Goal: Task Accomplishment & Management: Manage account settings

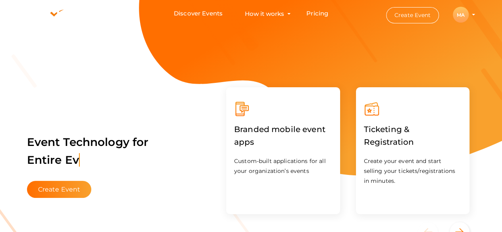
click at [471, 17] on li "Create Event MA MA MakeMyPass Account [DOMAIN_NAME][EMAIL_ADDRESS][DOMAIN_NAME]…" at bounding box center [423, 14] width 107 height 29
click at [462, 17] on div "MA" at bounding box center [461, 15] width 16 height 16
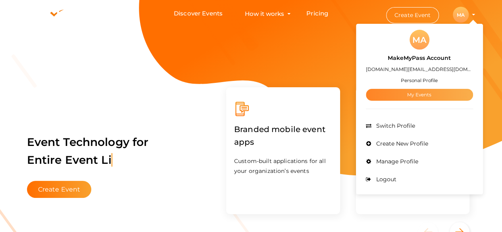
click at [414, 92] on link "My Events" at bounding box center [419, 95] width 107 height 12
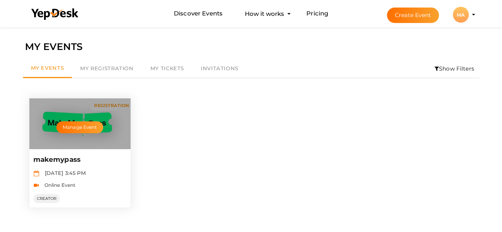
click at [62, 151] on div "makemypass [DATE] 3:45 PM Online Event CREATOR Manage Event" at bounding box center [80, 178] width 102 height 58
click at [77, 121] on button "Manage Event" at bounding box center [79, 127] width 47 height 12
